Goal: Task Accomplishment & Management: Complete application form

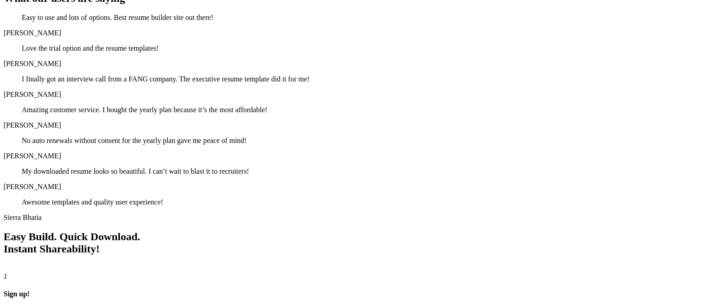
scroll to position [944, 0]
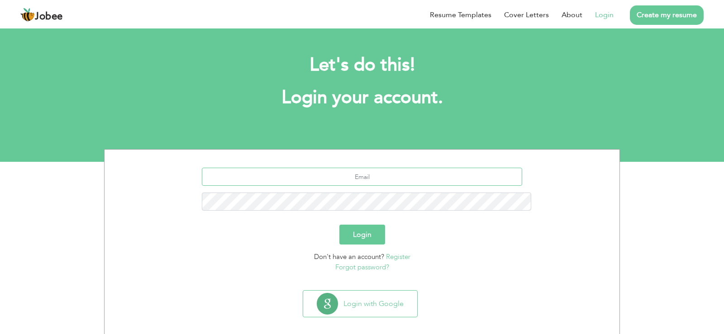
click at [378, 168] on input "text" at bounding box center [362, 177] width 321 height 18
type input "[EMAIL_ADDRESS][DOMAIN_NAME]"
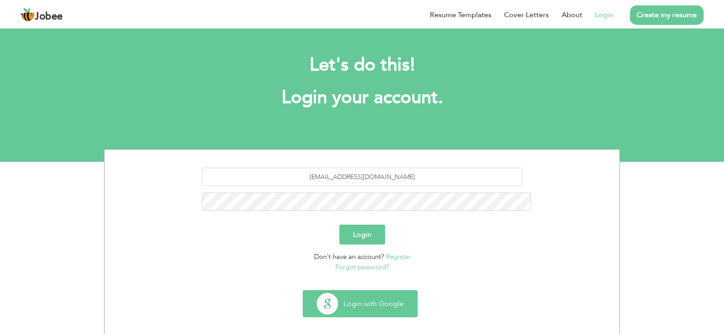
click at [360, 291] on button "Login with Google" at bounding box center [360, 304] width 114 height 26
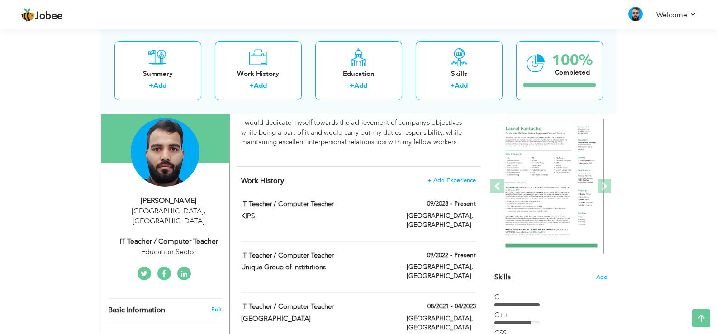
scroll to position [74, 0]
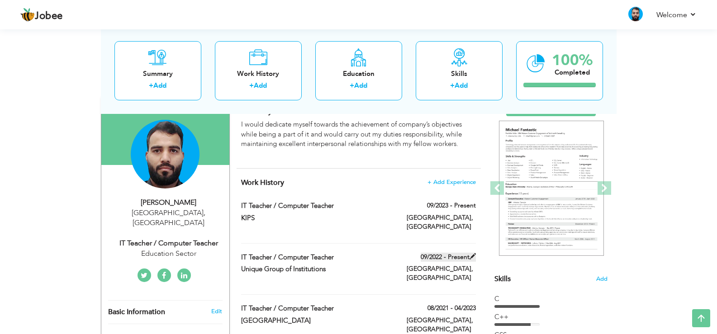
click at [458, 253] on label "09/2022 - Present" at bounding box center [448, 257] width 55 height 9
type input "IT Teacher / Computer Teacher"
type input "Unique Group of Institutions"
type input "09/2022"
type input "[GEOGRAPHIC_DATA]"
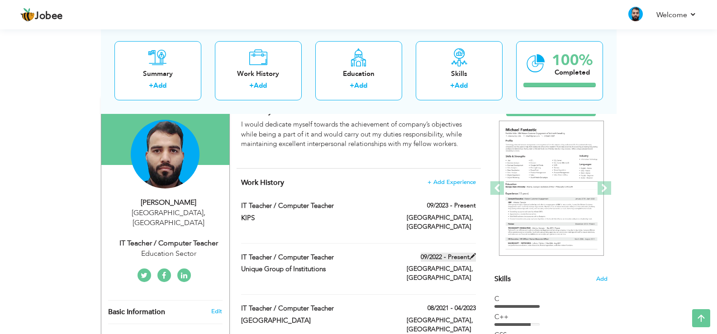
type input "[GEOGRAPHIC_DATA]"
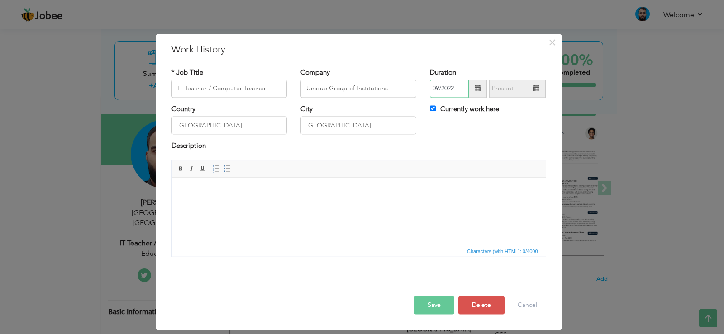
click at [460, 86] on input "09/2022" at bounding box center [449, 89] width 39 height 18
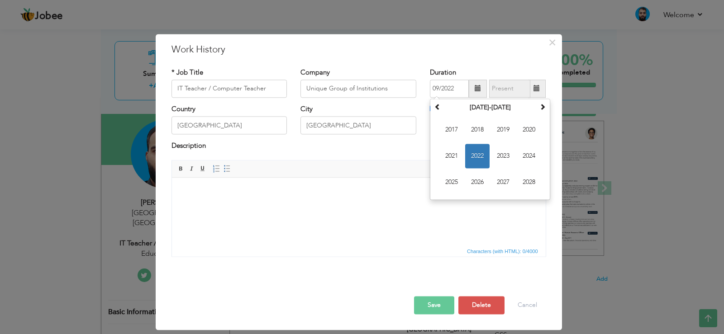
click at [469, 65] on div "* Job Title IT Teacher / Computer Teacher Company Unique Group of Institutions …" at bounding box center [359, 165] width 388 height 209
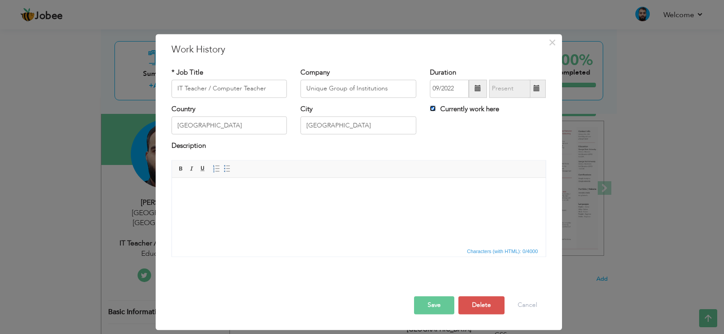
click at [433, 108] on input "Currently work here" at bounding box center [433, 108] width 6 height 6
checkbox input "false"
click at [511, 91] on input "09/2025" at bounding box center [509, 89] width 41 height 18
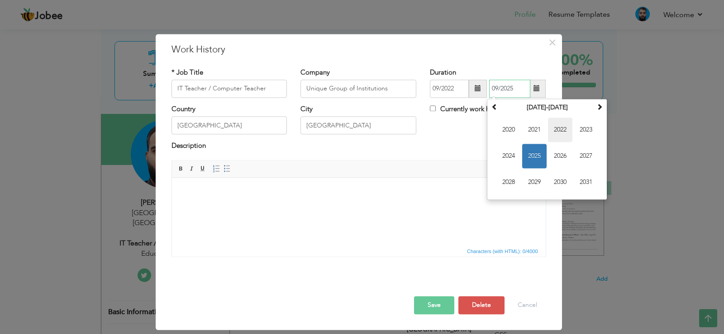
click at [567, 126] on span "2022" at bounding box center [560, 130] width 24 height 24
click at [492, 105] on span at bounding box center [494, 107] width 6 height 6
click at [492, 107] on span at bounding box center [494, 107] width 6 height 6
click at [598, 108] on span at bounding box center [599, 107] width 6 height 6
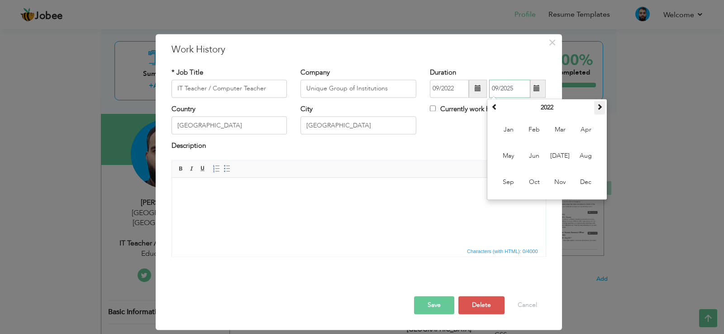
click at [598, 108] on span at bounding box center [599, 107] width 6 height 6
click at [501, 184] on span "Sep" at bounding box center [508, 182] width 24 height 24
type input "09/2023"
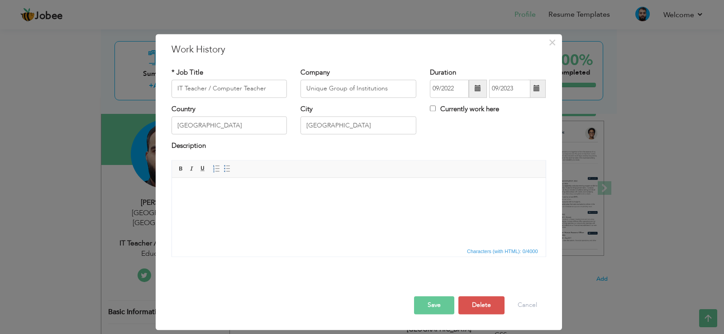
click at [439, 309] on button "Save" at bounding box center [434, 305] width 40 height 18
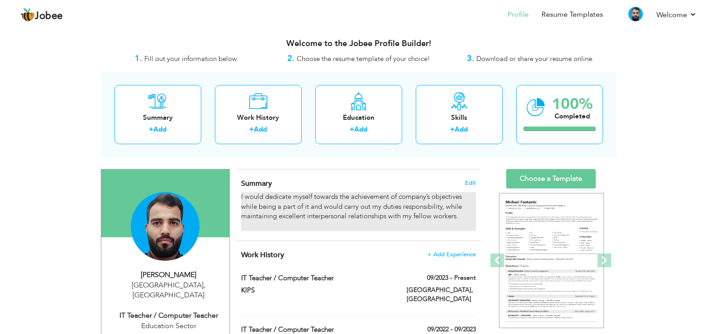
scroll to position [0, 0]
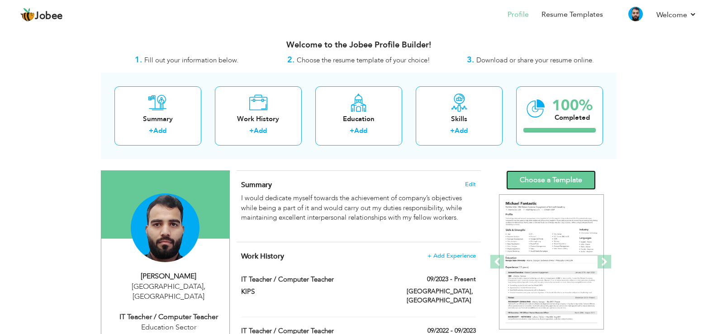
click at [519, 179] on link "Choose a Template" at bounding box center [551, 180] width 90 height 19
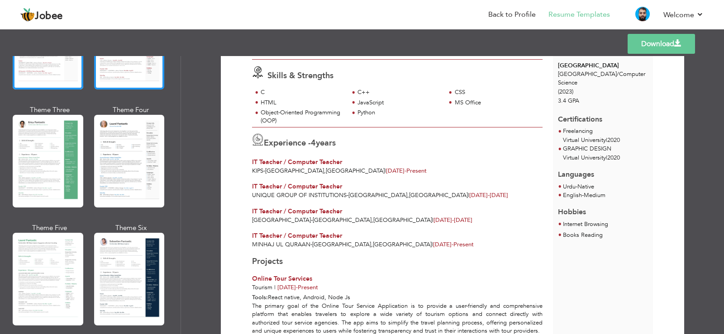
scroll to position [136, 0]
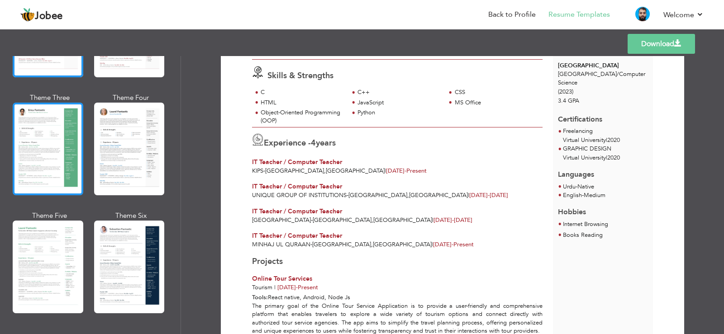
click at [47, 148] on div at bounding box center [48, 149] width 71 height 93
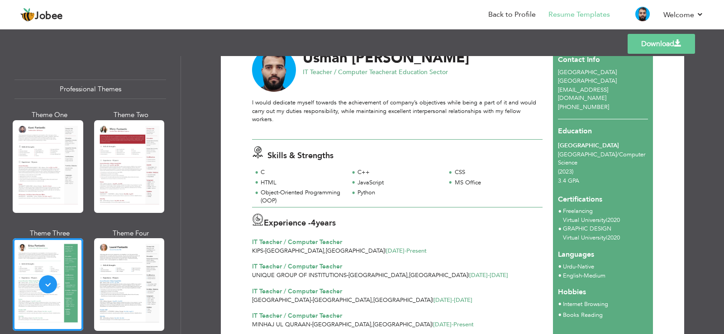
scroll to position [35, 0]
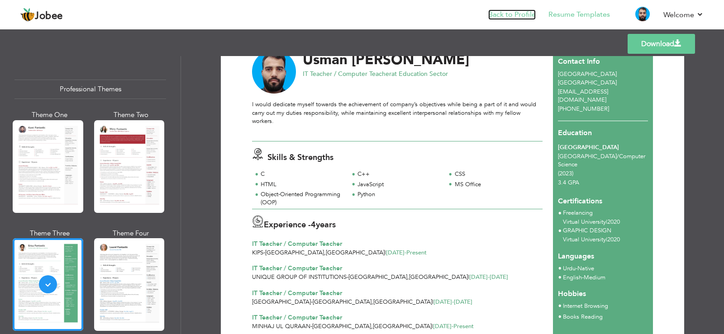
click at [534, 15] on link "Back to Profile" at bounding box center [512, 15] width 48 height 10
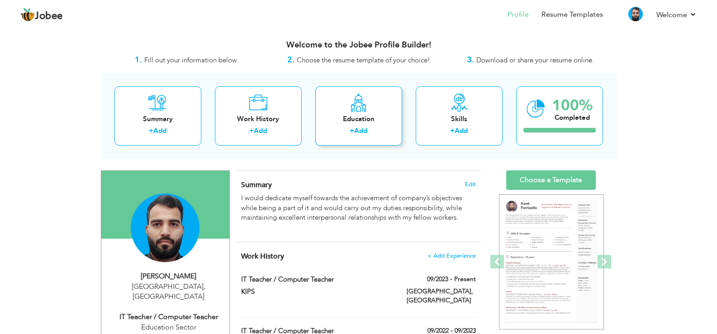
click at [358, 127] on link "Add" at bounding box center [360, 130] width 13 height 9
radio input "true"
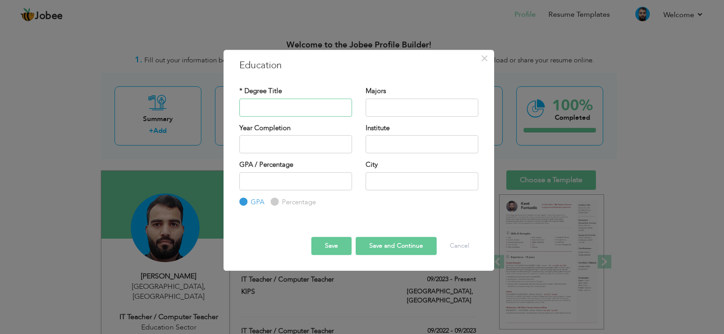
click at [288, 105] on input "text" at bounding box center [295, 108] width 113 height 18
click at [402, 110] on input "text" at bounding box center [422, 108] width 113 height 18
type input "2025"
click at [331, 138] on input "2025" at bounding box center [295, 144] width 113 height 18
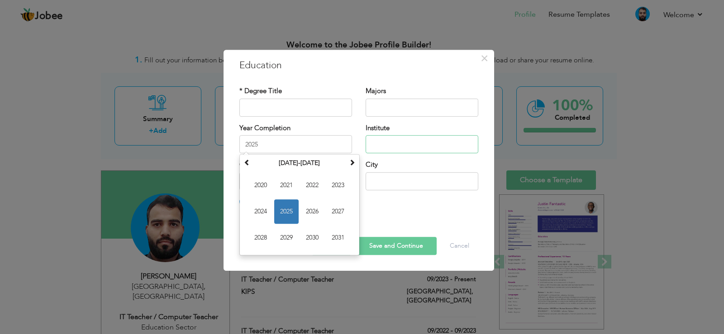
click at [394, 147] on input "text" at bounding box center [422, 144] width 113 height 18
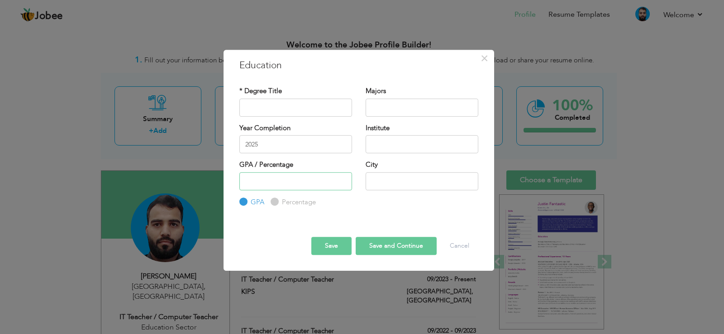
click at [309, 176] on input "number" at bounding box center [295, 181] width 113 height 18
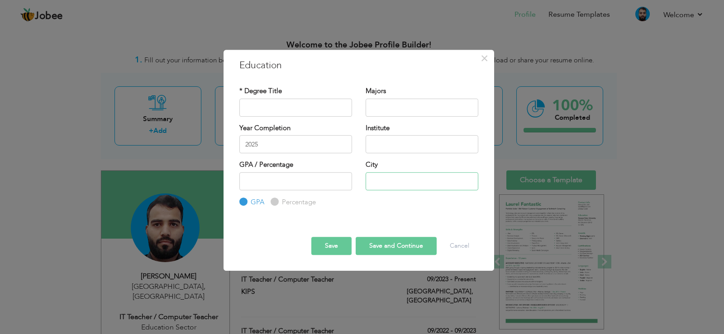
click at [371, 180] on input "text" at bounding box center [422, 181] width 113 height 18
click at [290, 110] on input "text" at bounding box center [295, 108] width 113 height 18
type input "M.phill Computer Science"
click at [379, 101] on input "text" at bounding box center [422, 108] width 113 height 18
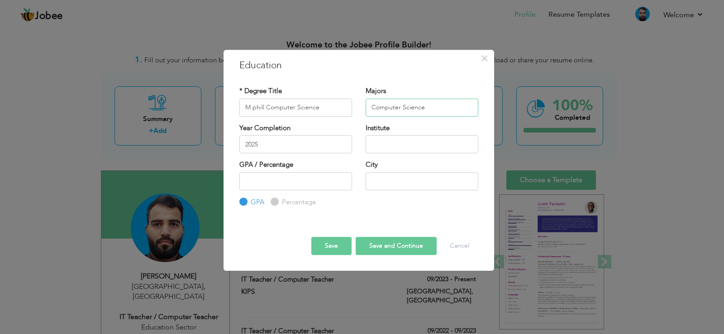
type input "Computer Science"
click at [274, 149] on input "2025" at bounding box center [295, 144] width 113 height 18
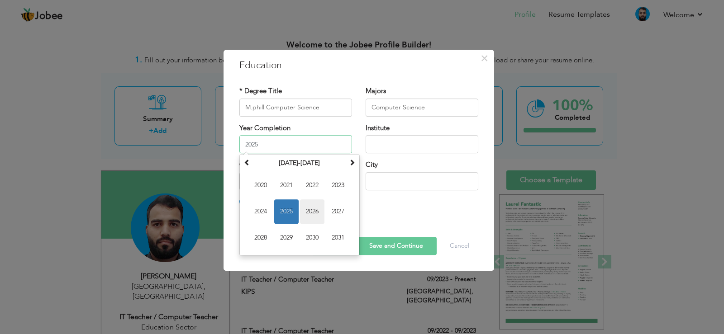
click at [308, 200] on span "2026" at bounding box center [312, 212] width 24 height 24
type input "2026"
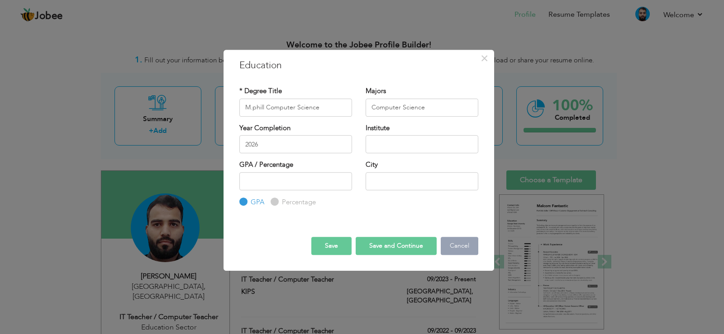
click at [468, 247] on button "Cancel" at bounding box center [460, 246] width 38 height 18
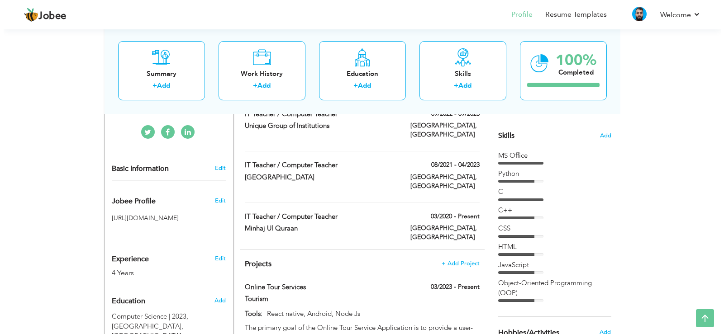
scroll to position [218, 0]
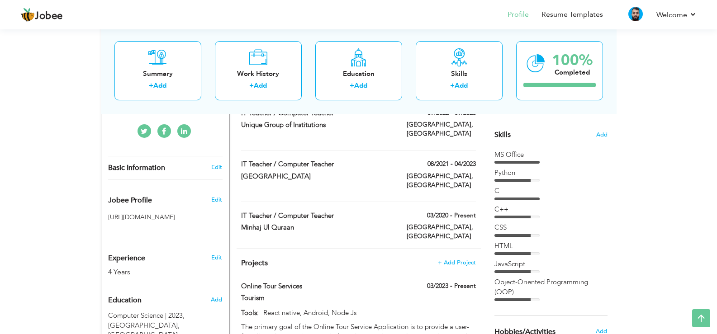
click at [223, 163] on div "Edit" at bounding box center [218, 167] width 21 height 8
type input "Usman"
type input "[PERSON_NAME]"
type input "[PHONE_NUMBER]"
select select "number:166"
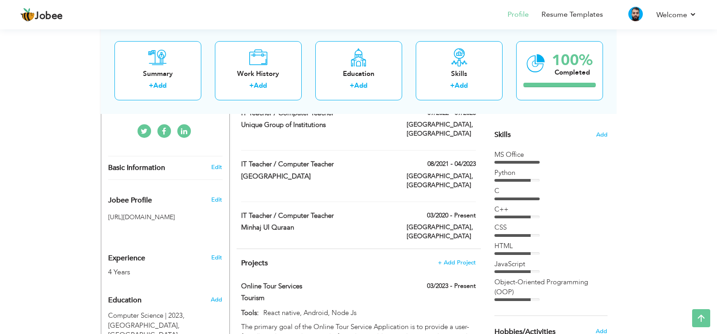
type input "[GEOGRAPHIC_DATA]"
select select "number:6"
type input "Education Sector"
type input "IT Teacher / Computer Teacher"
type input "https://www.linkedin.com/in/usman-shafique-650b91215/"
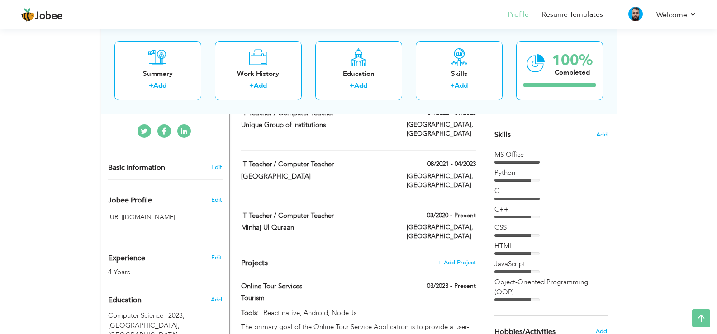
type input "https://www.facebook.com/profile.php?id=100015627720541"
type input "https://twitter.com/UsmanShafiquee"
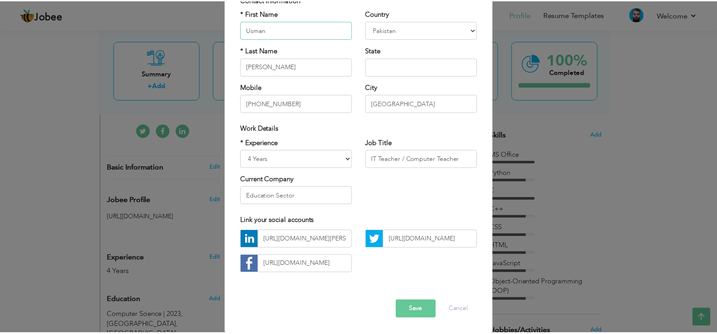
scroll to position [78, 0]
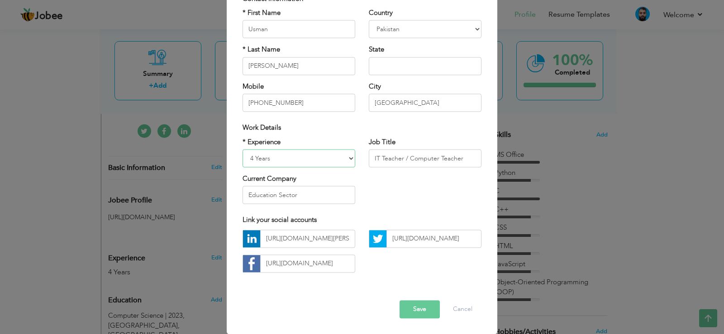
click at [347, 158] on select "Entry Level Less than 1 Year 1 Year 2 Years 3 Years 4 Years 5 Years 6 Years 7 Y…" at bounding box center [299, 158] width 113 height 18
select select "number:7"
click at [243, 149] on select "Entry Level Less than 1 Year 1 Year 2 Years 3 Years 4 Years 5 Years 6 Years 7 Y…" at bounding box center [299, 158] width 113 height 18
click at [399, 206] on div "* Experience Entry Level Less than 1 Year 1 Year 2 Years 3 Years 4 Years 5 Year…" at bounding box center [362, 175] width 252 height 74
click at [417, 306] on button "Save" at bounding box center [420, 309] width 40 height 18
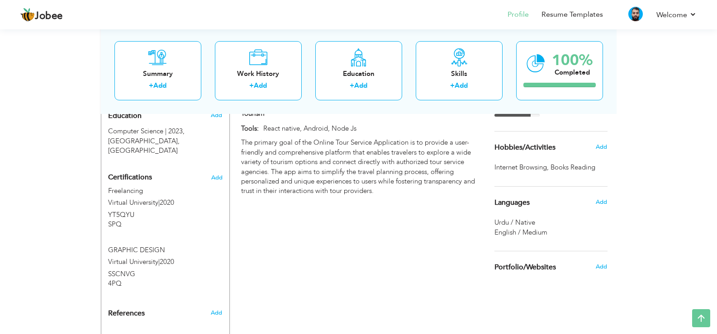
scroll to position [0, 0]
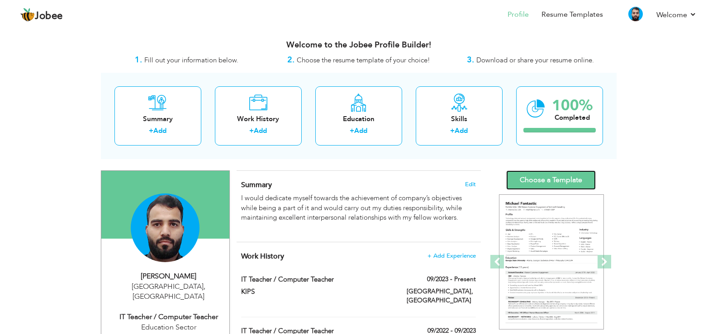
click at [537, 175] on link "Choose a Template" at bounding box center [551, 180] width 90 height 19
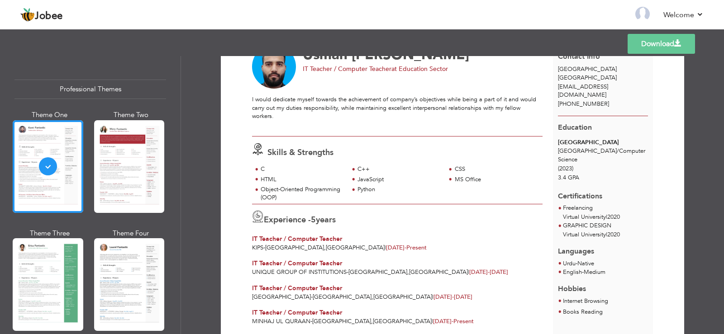
scroll to position [162, 0]
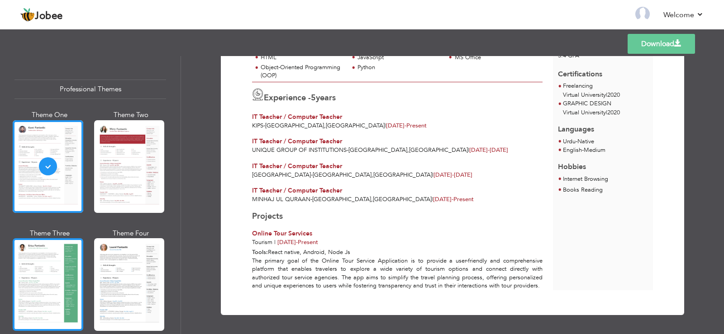
click at [58, 257] on div at bounding box center [48, 284] width 71 height 93
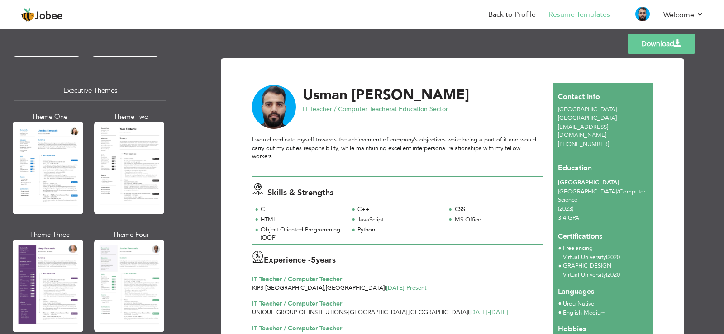
scroll to position [654, 0]
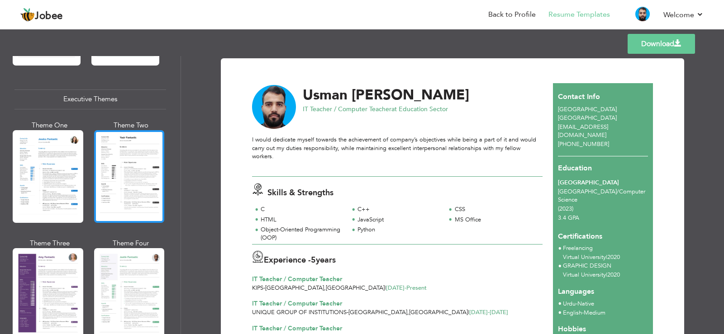
click at [125, 182] on div at bounding box center [129, 176] width 71 height 93
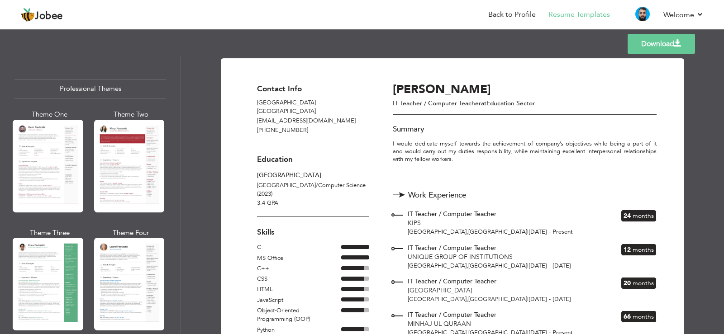
scroll to position [0, 0]
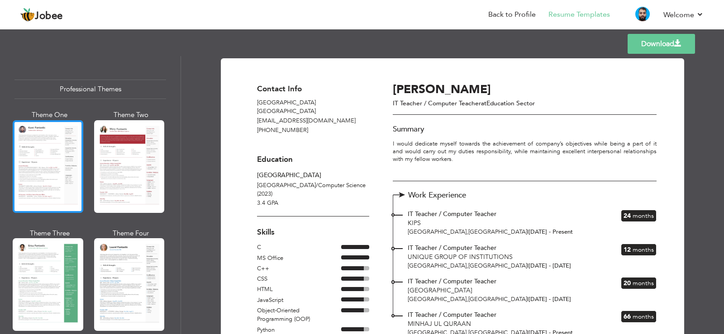
click at [41, 161] on div at bounding box center [48, 166] width 71 height 93
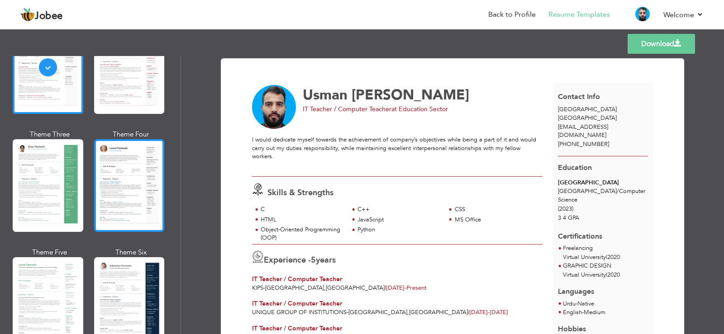
scroll to position [95, 0]
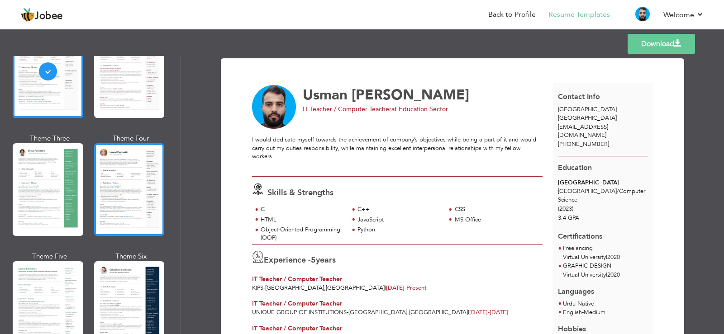
click at [122, 122] on div "Theme Two" at bounding box center [131, 69] width 71 height 109
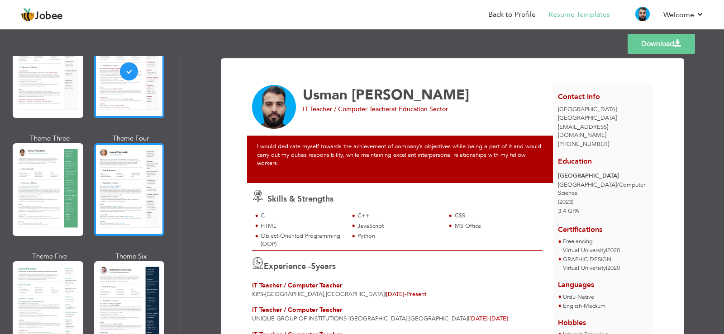
click at [125, 178] on div at bounding box center [129, 189] width 71 height 93
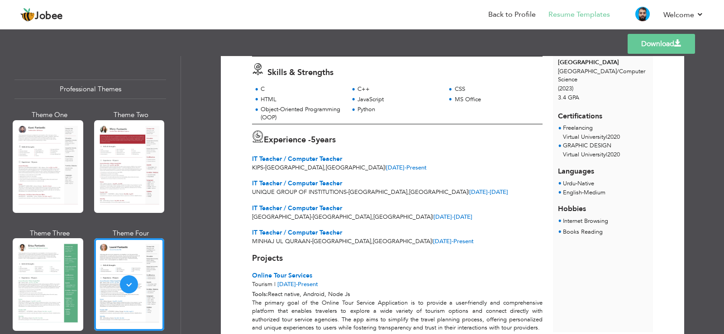
scroll to position [134, 0]
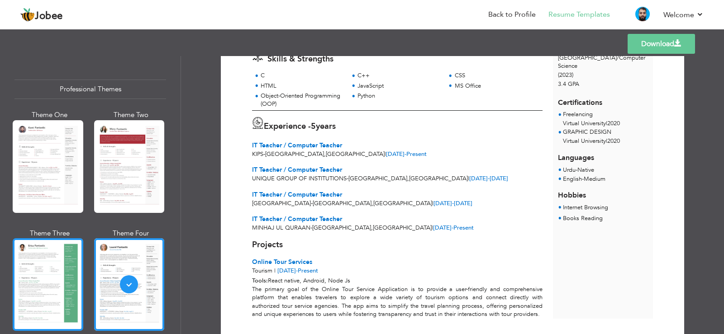
click at [29, 278] on div at bounding box center [48, 284] width 71 height 93
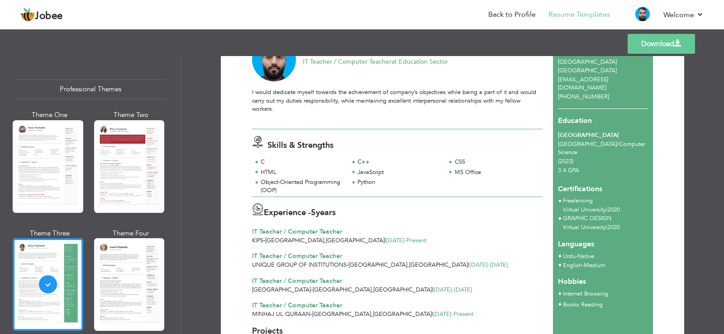
scroll to position [0, 0]
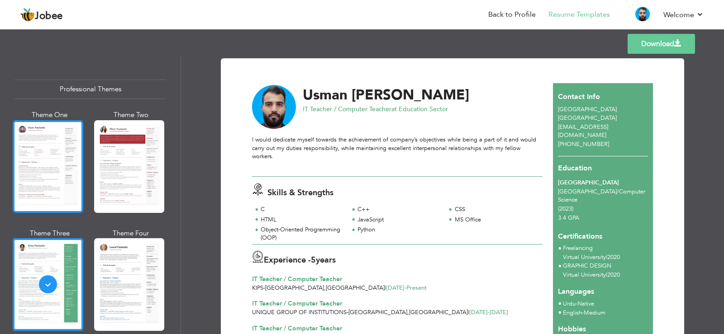
click at [68, 185] on div at bounding box center [48, 166] width 71 height 93
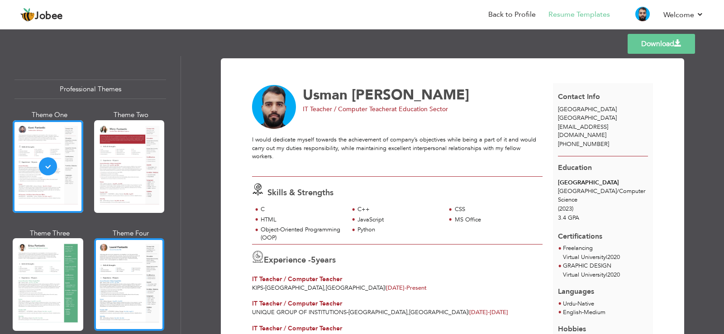
click at [109, 260] on div at bounding box center [129, 284] width 71 height 93
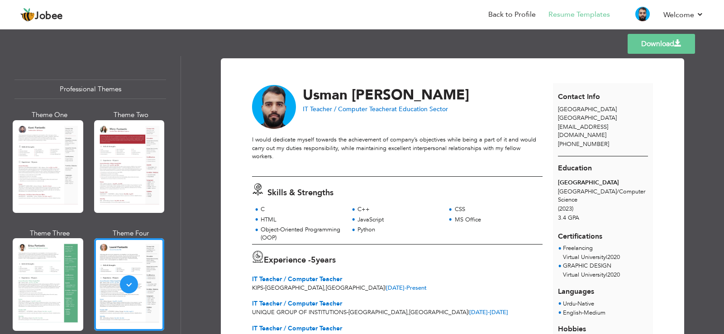
click at [668, 48] on link "Download" at bounding box center [661, 44] width 67 height 20
